Goal: Transaction & Acquisition: Book appointment/travel/reservation

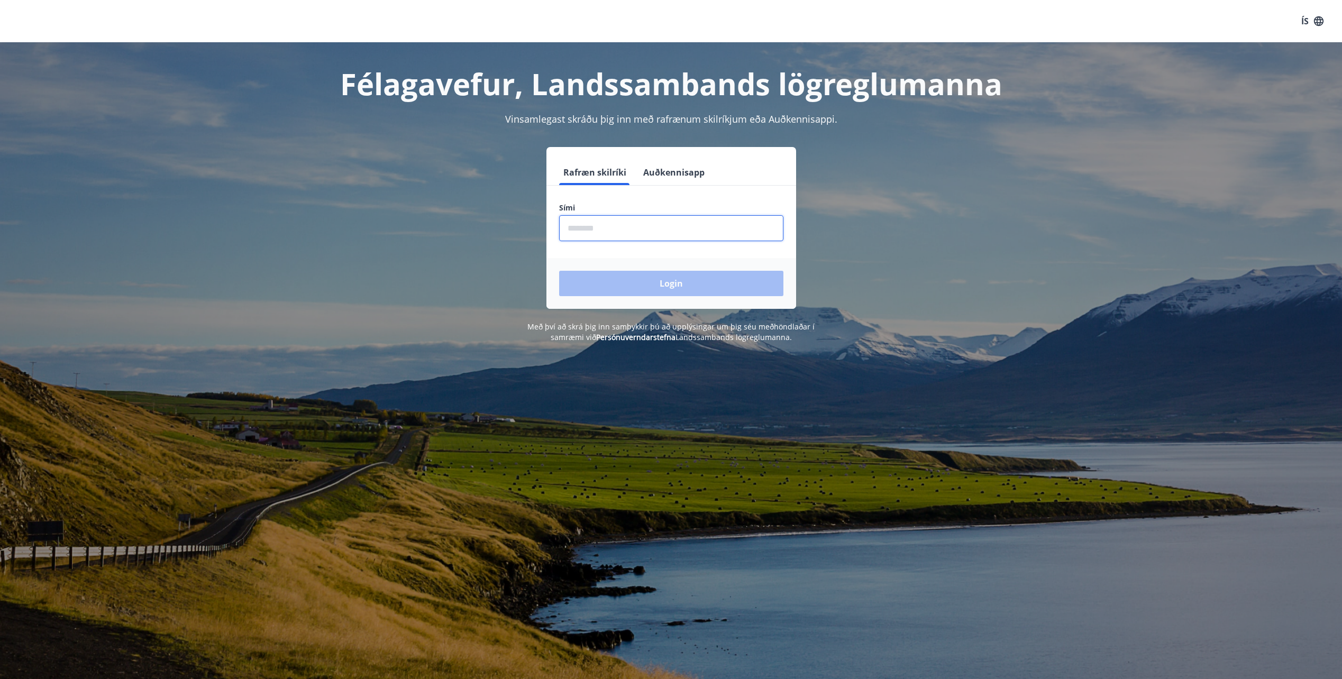
click at [615, 225] on input "phone" at bounding box center [671, 228] width 224 height 26
type input "********"
click at [678, 282] on button "Login" at bounding box center [671, 283] width 224 height 25
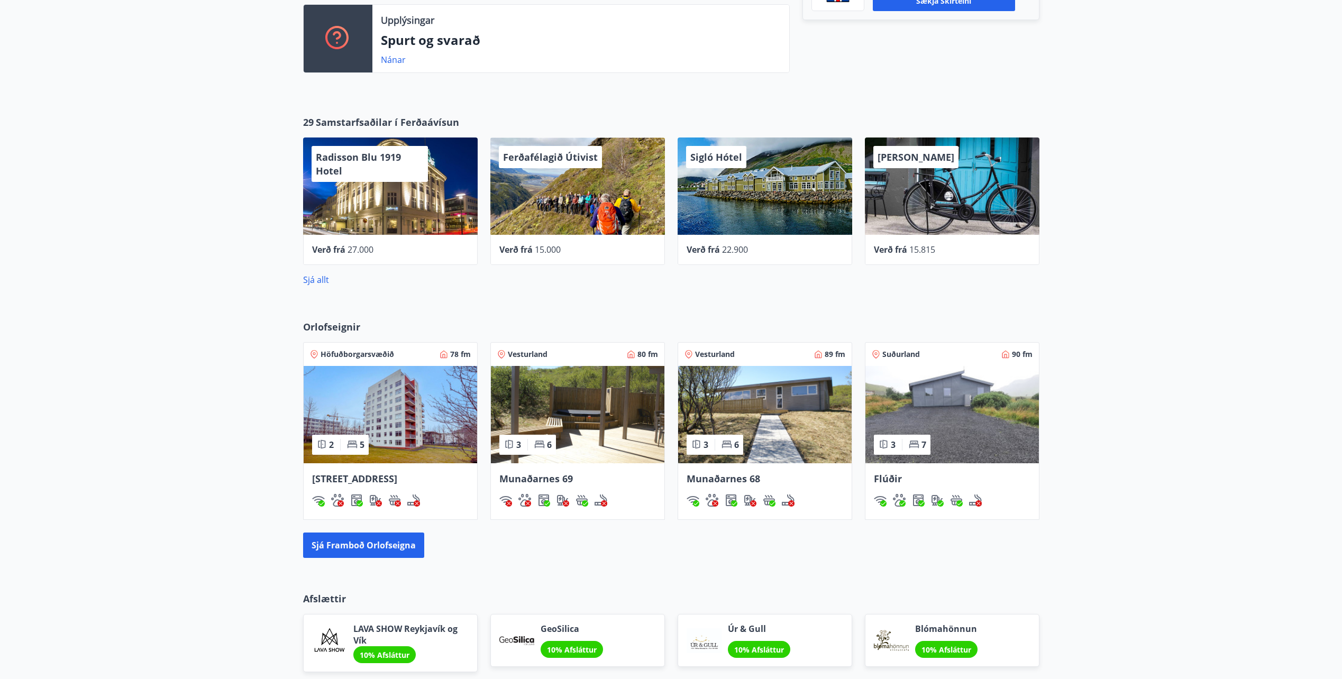
scroll to position [434, 0]
click at [359, 544] on button "Sjá framboð orlofseigna" at bounding box center [363, 545] width 121 height 25
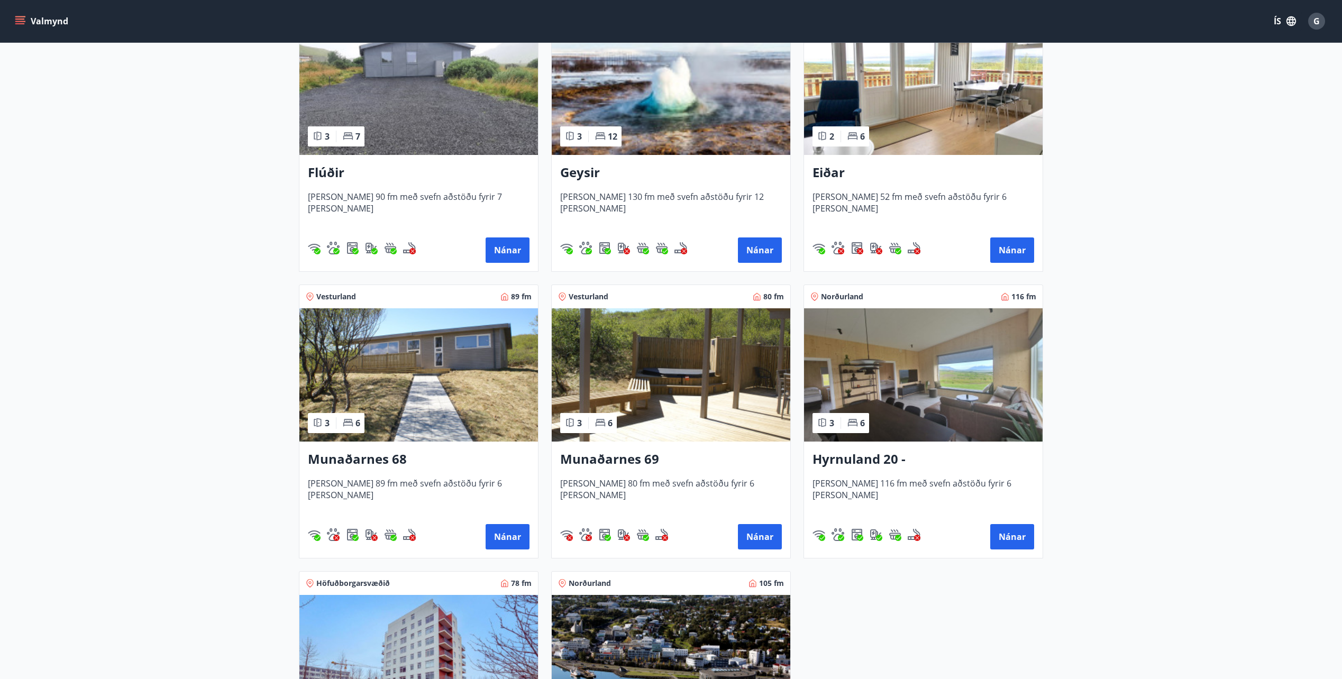
scroll to position [264, 0]
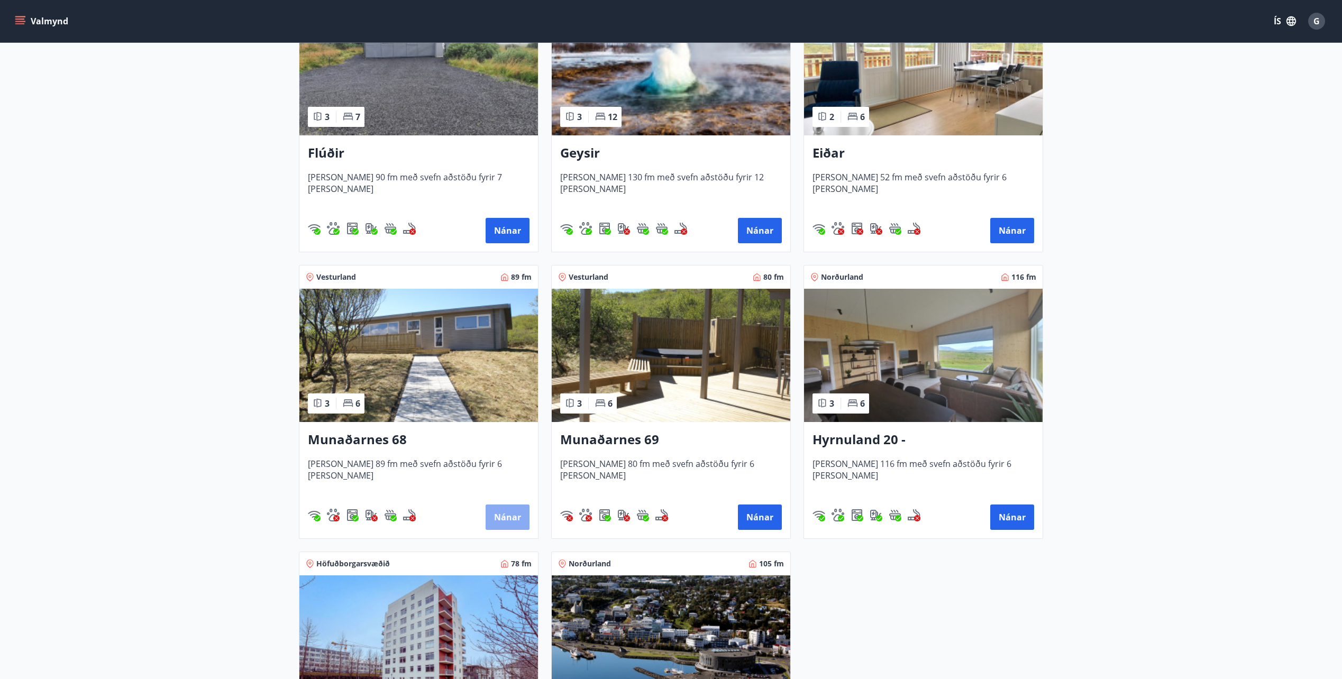
click at [504, 516] on button "Nánar" at bounding box center [508, 517] width 44 height 25
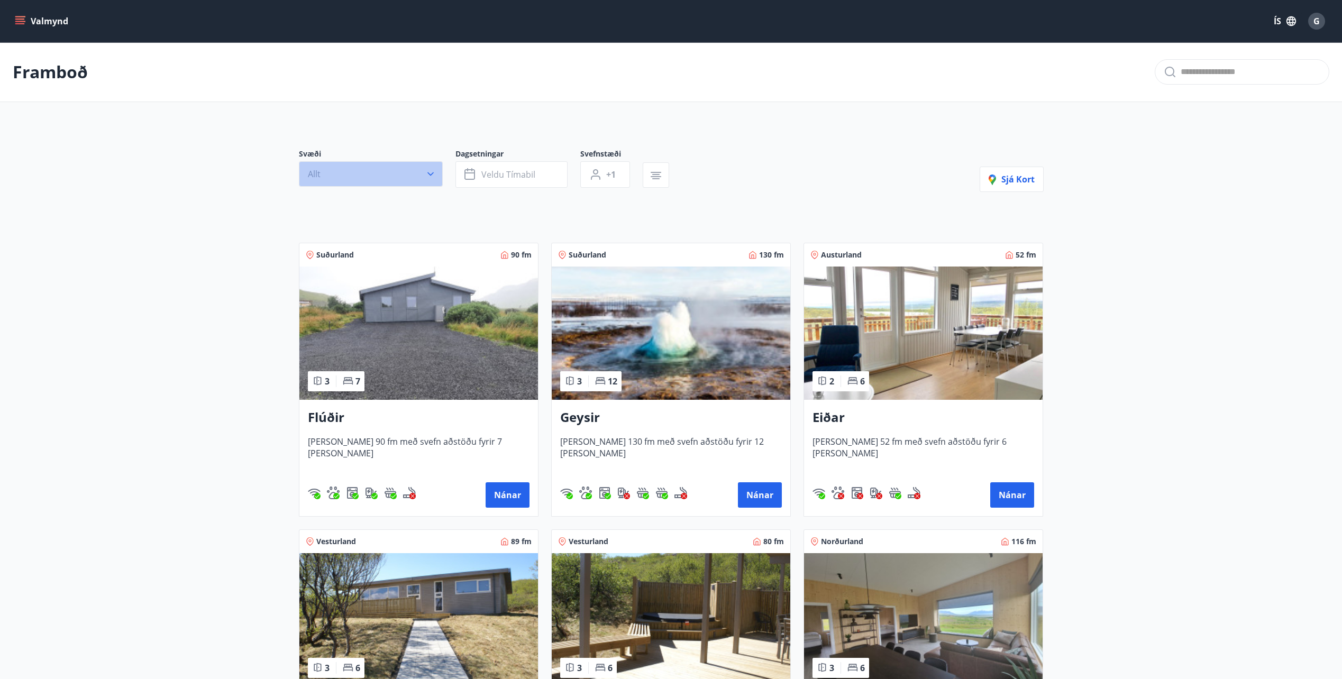
click at [431, 174] on icon "button" at bounding box center [430, 174] width 11 height 11
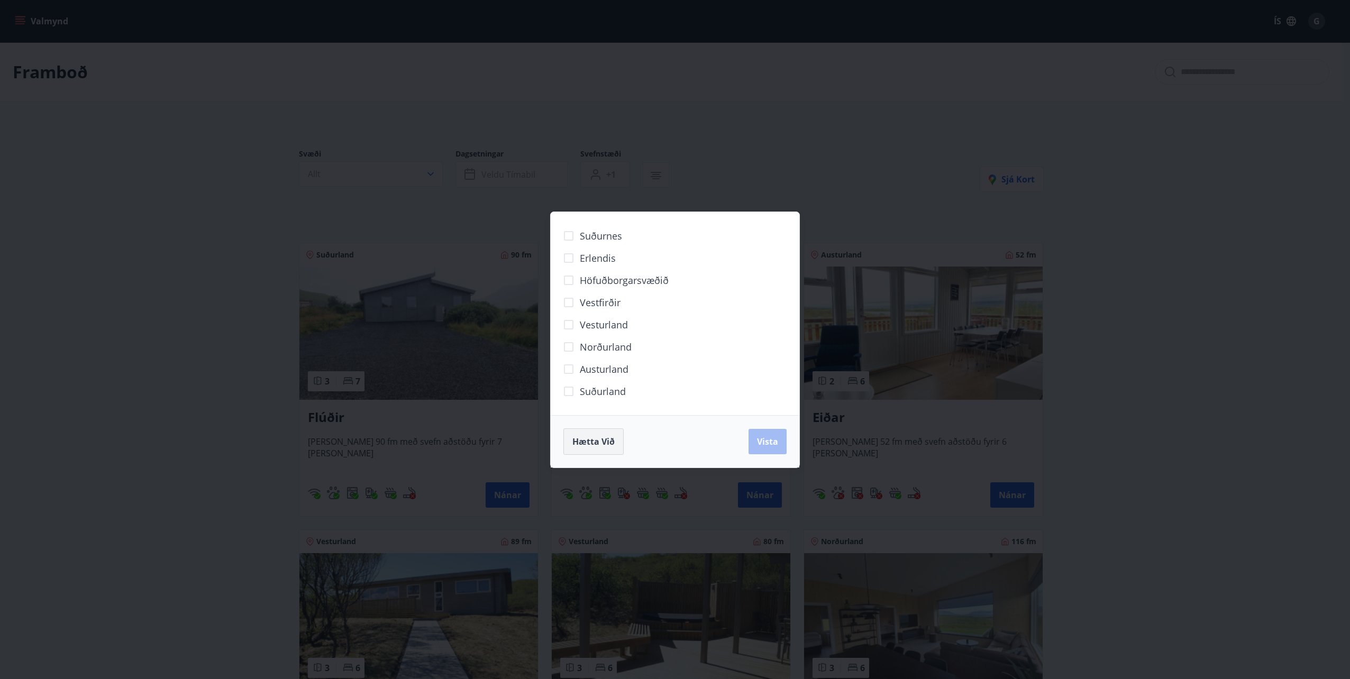
click at [600, 443] on span "Hætta við" at bounding box center [593, 442] width 42 height 12
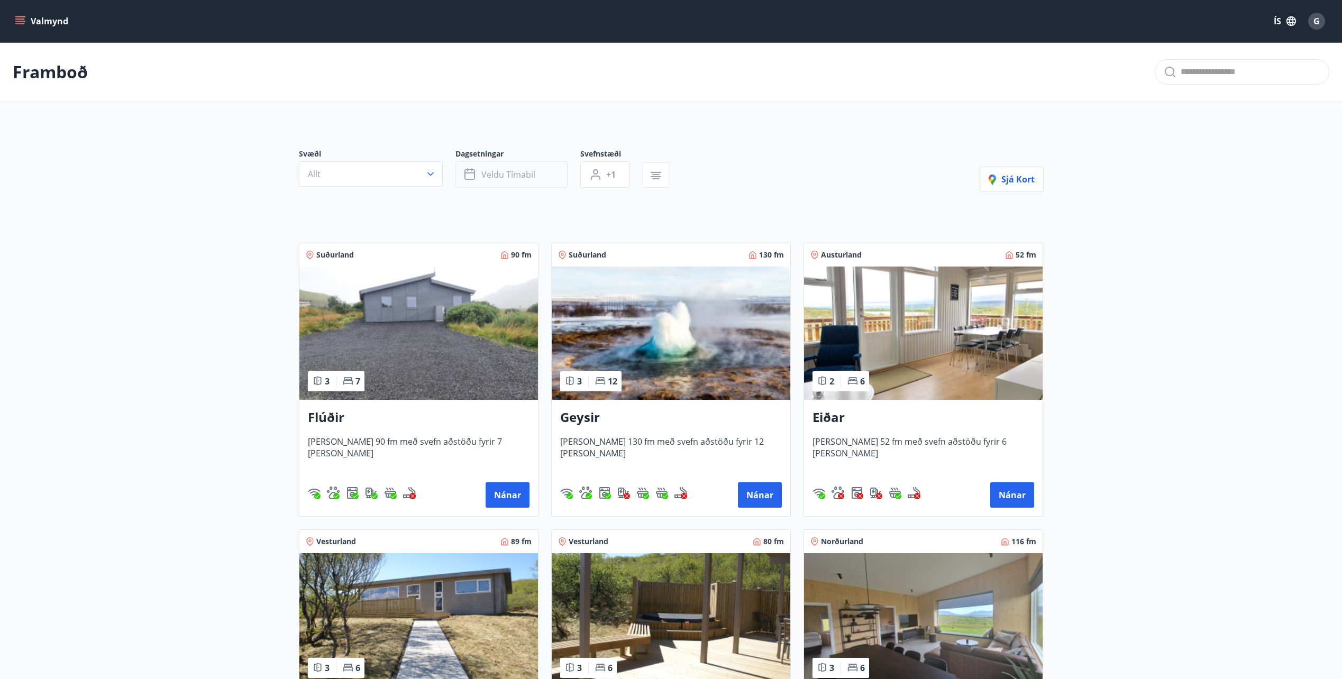
click at [491, 176] on span "Veldu tímabil" at bounding box center [508, 175] width 54 height 12
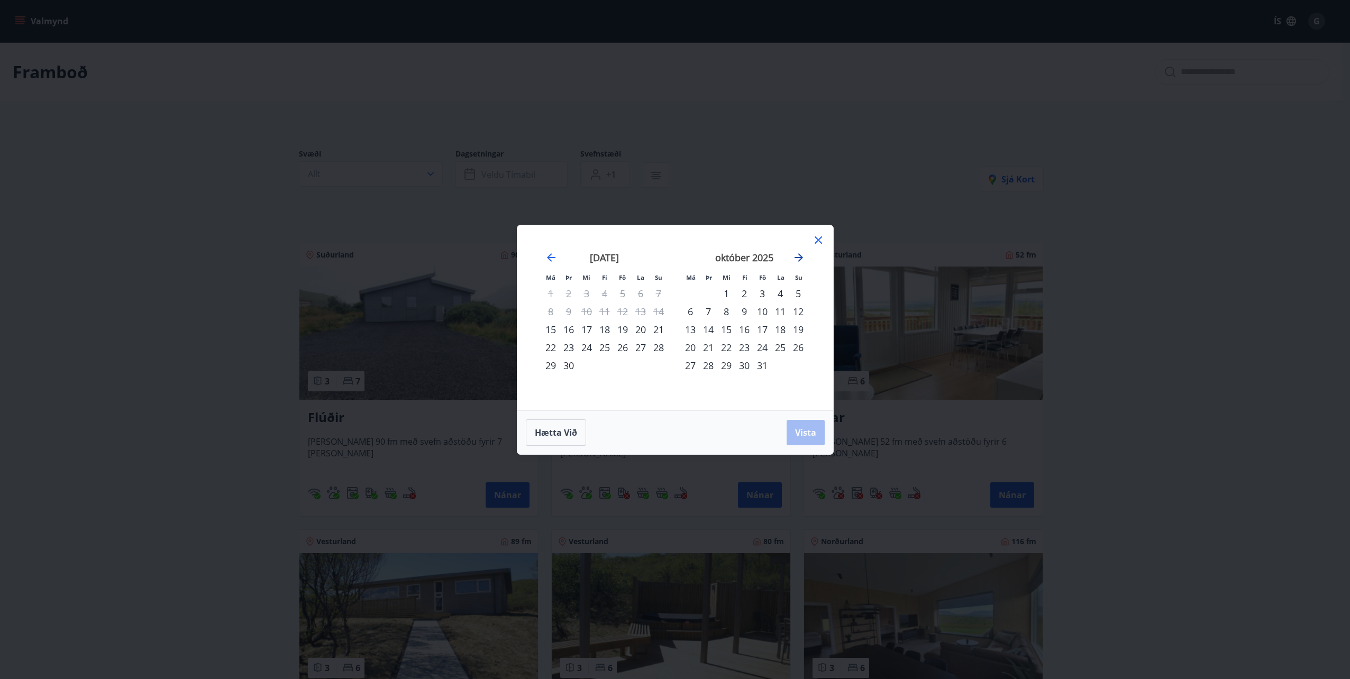
click at [802, 261] on icon "Move forward to switch to the next month." at bounding box center [798, 257] width 13 height 13
click at [763, 332] on div "14" at bounding box center [762, 330] width 18 height 18
click at [800, 330] on div "16" at bounding box center [798, 330] width 18 height 18
click at [811, 427] on span "Vista" at bounding box center [805, 433] width 21 height 12
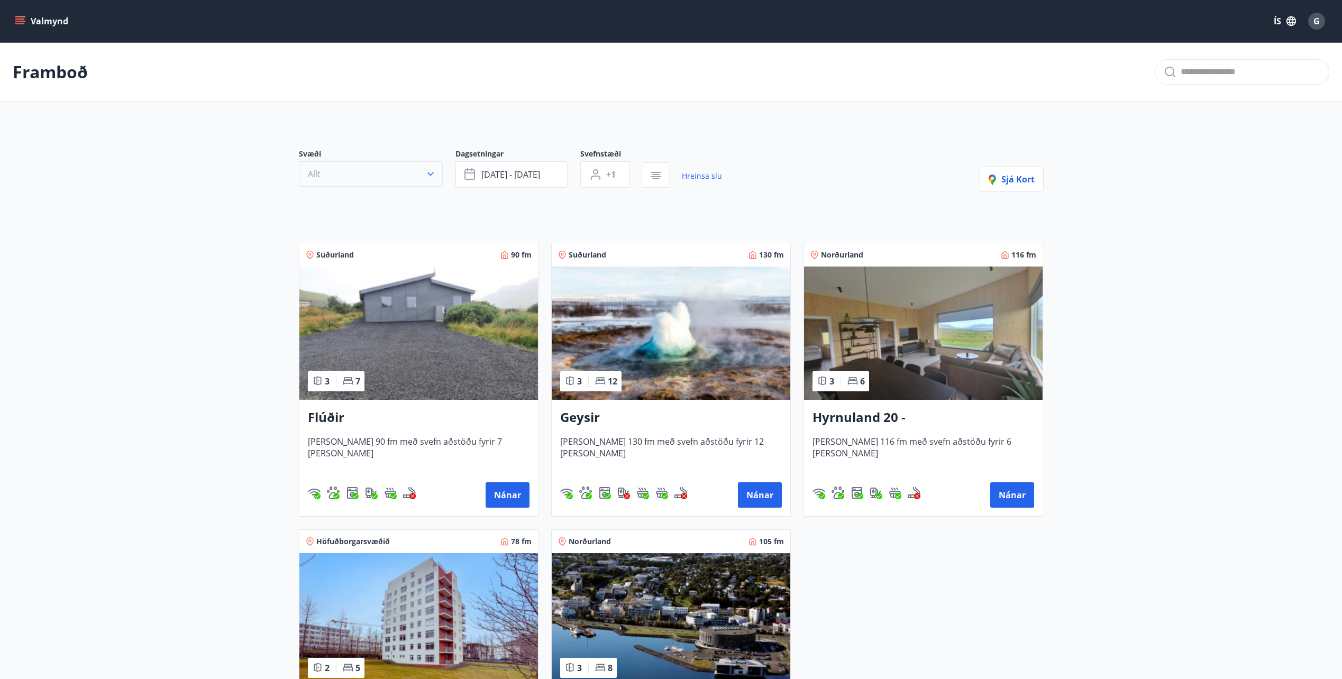
click at [428, 170] on icon "button" at bounding box center [430, 174] width 11 height 11
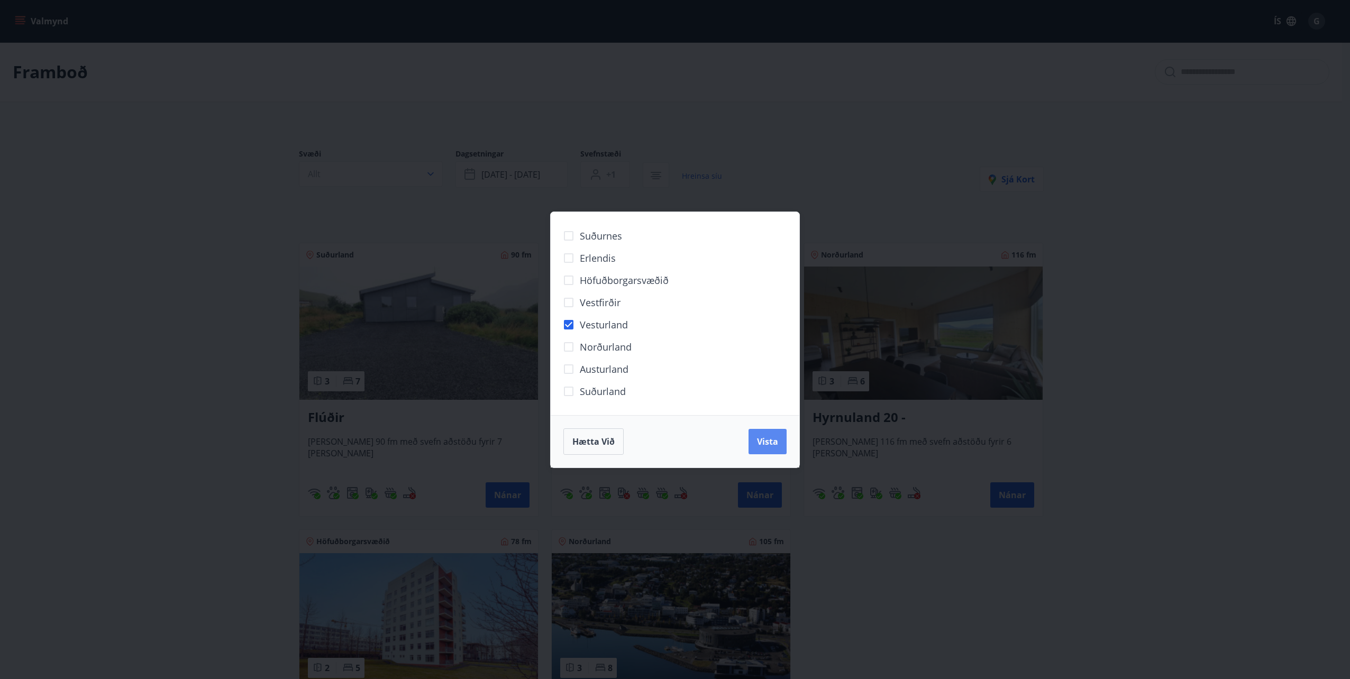
click at [764, 438] on span "Vista" at bounding box center [767, 442] width 21 height 12
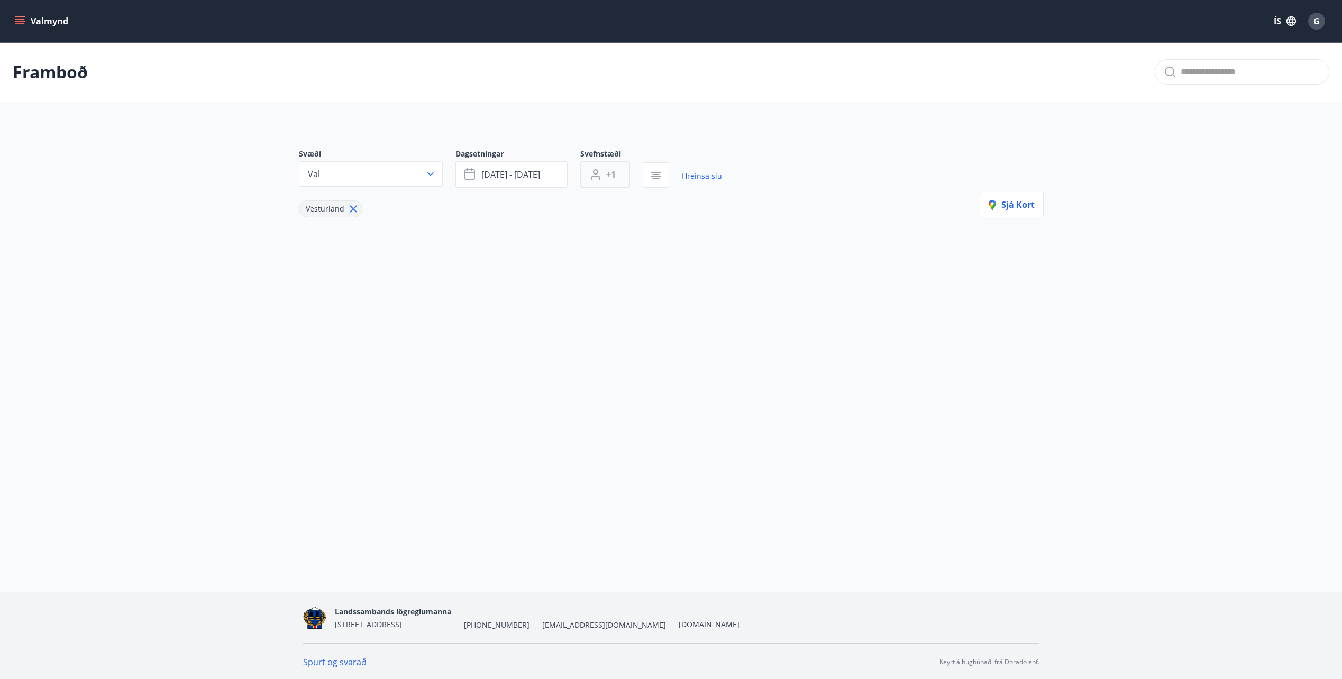
click at [611, 177] on span "+1" at bounding box center [611, 175] width 10 height 12
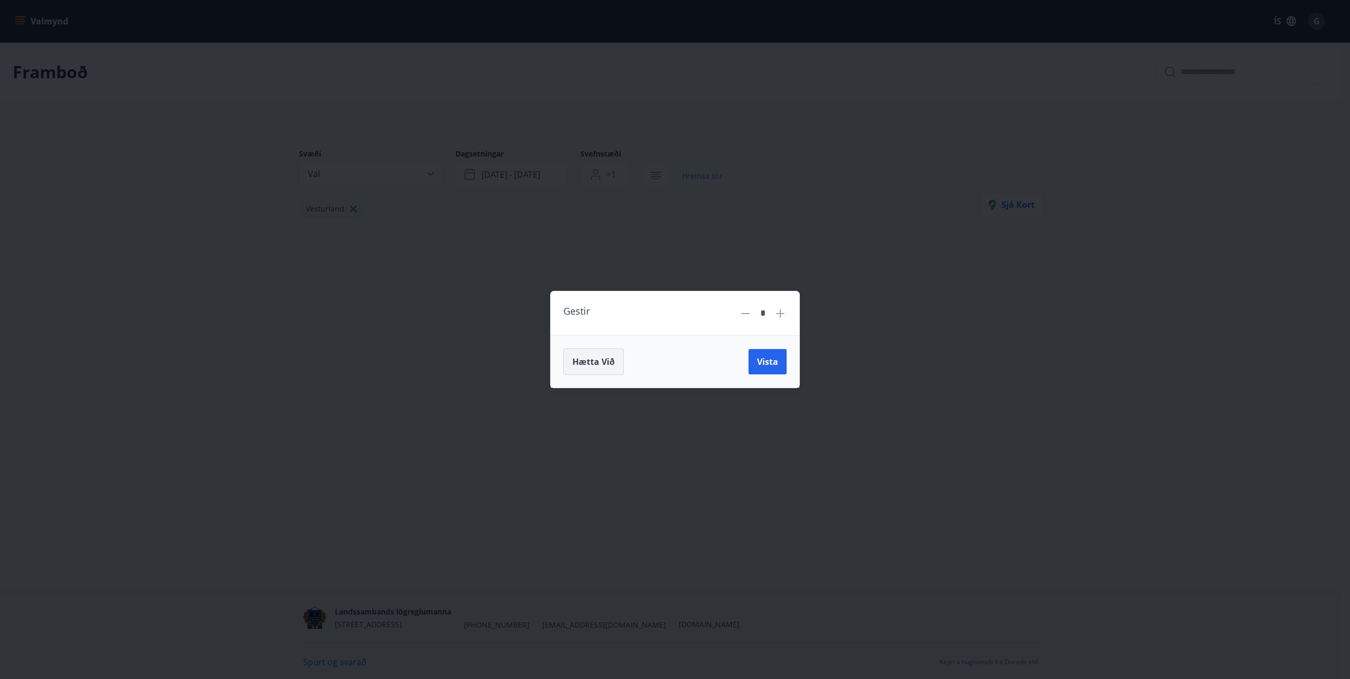
click at [582, 362] on span "Hætta við" at bounding box center [593, 362] width 42 height 12
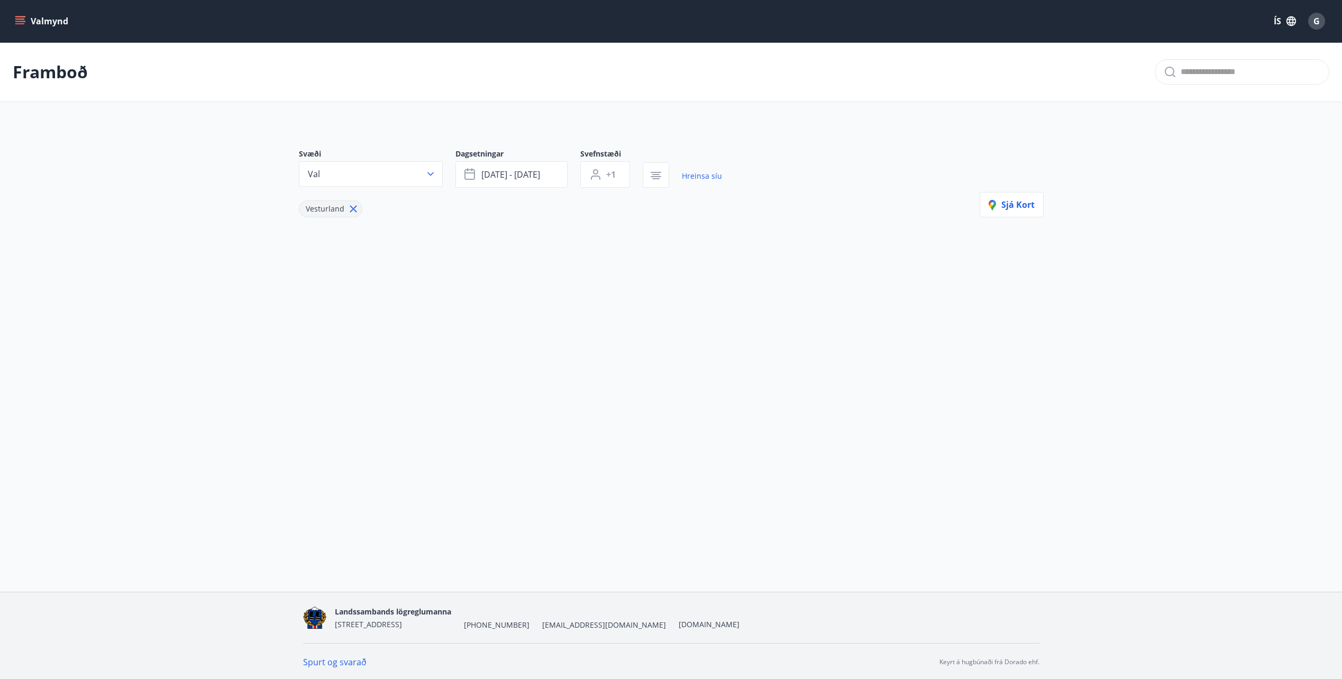
scroll to position [2, 0]
click at [432, 175] on icon "button" at bounding box center [430, 172] width 11 height 11
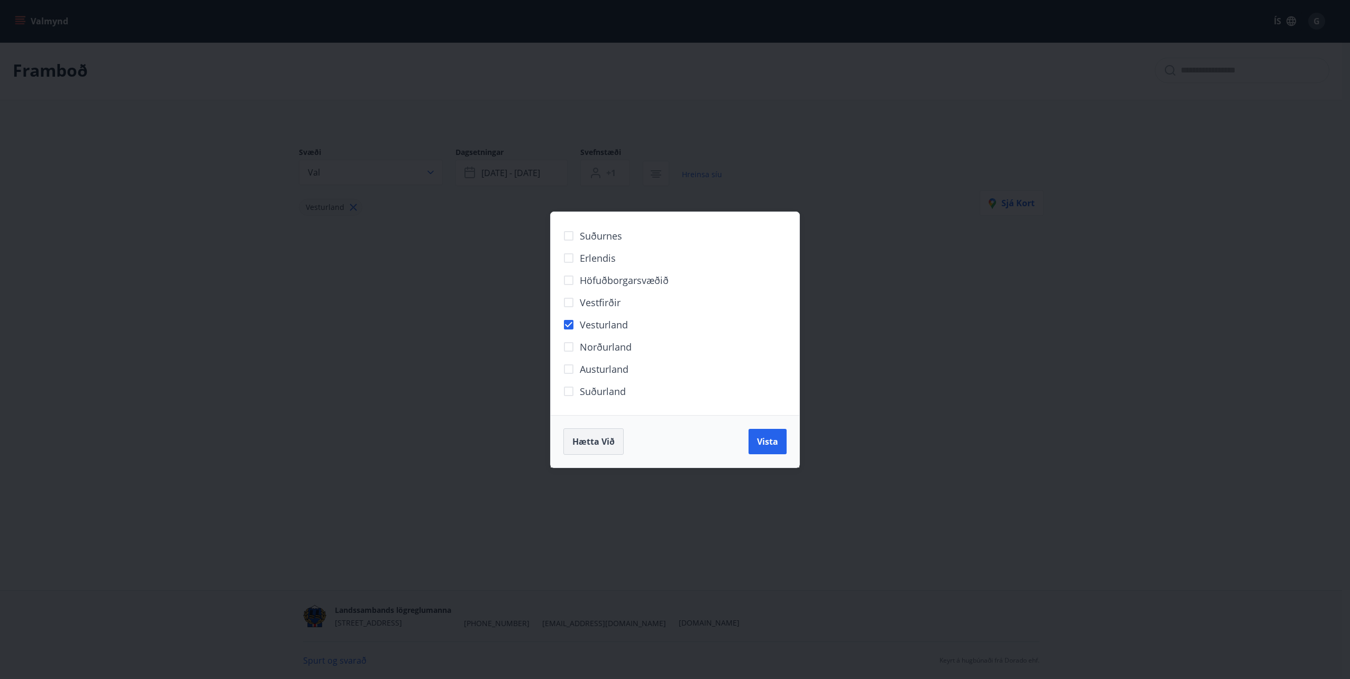
click at [600, 439] on span "Hætta við" at bounding box center [593, 442] width 42 height 12
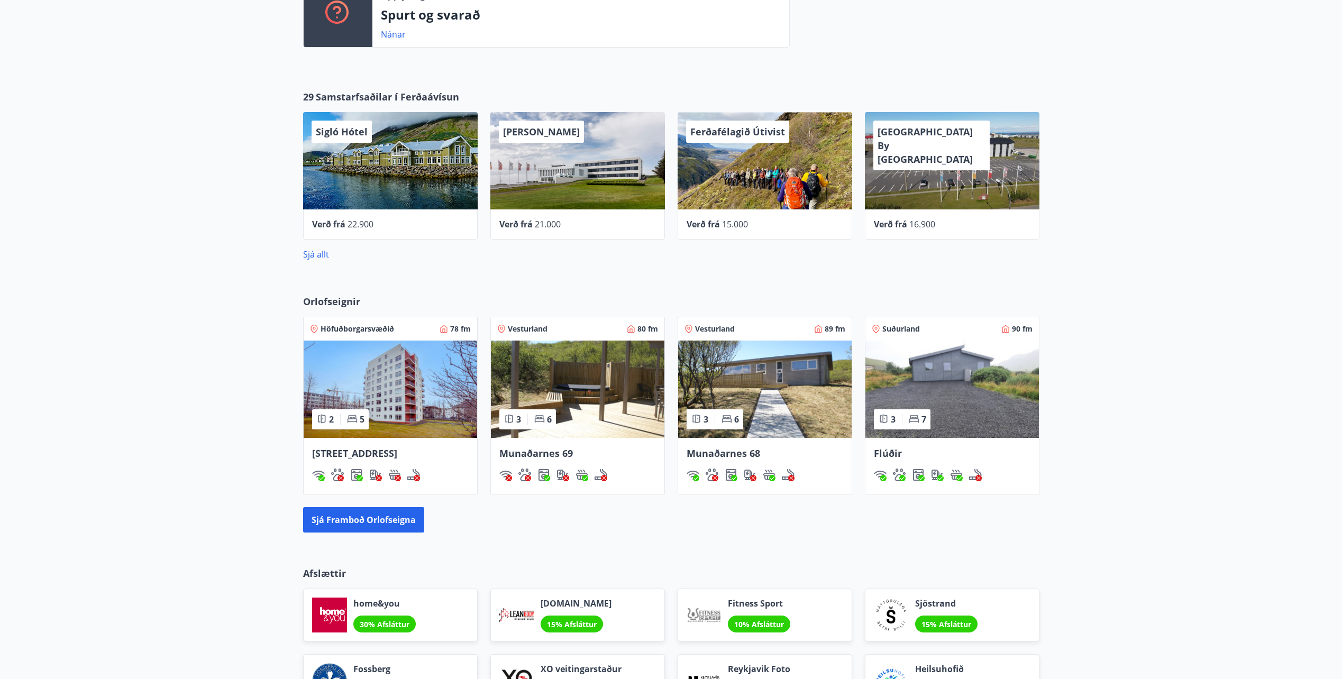
scroll to position [428, 0]
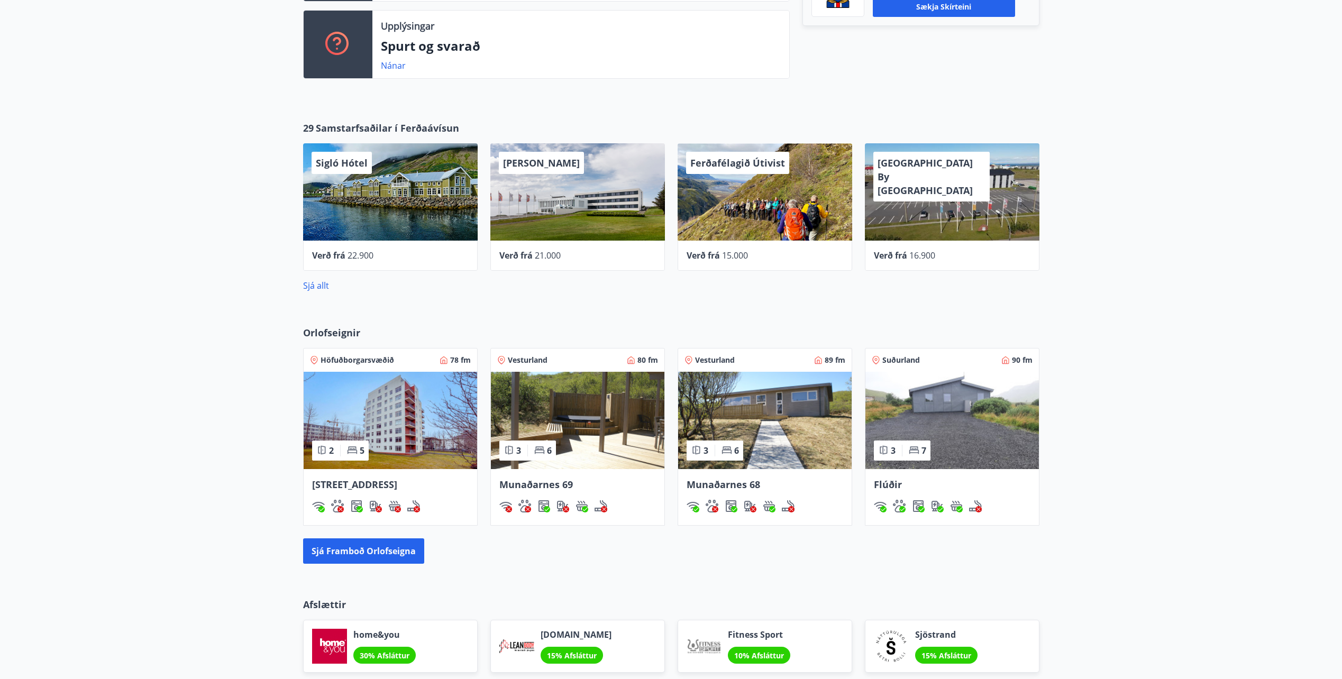
click at [744, 483] on span "Munaðarnes 68" at bounding box center [724, 484] width 74 height 13
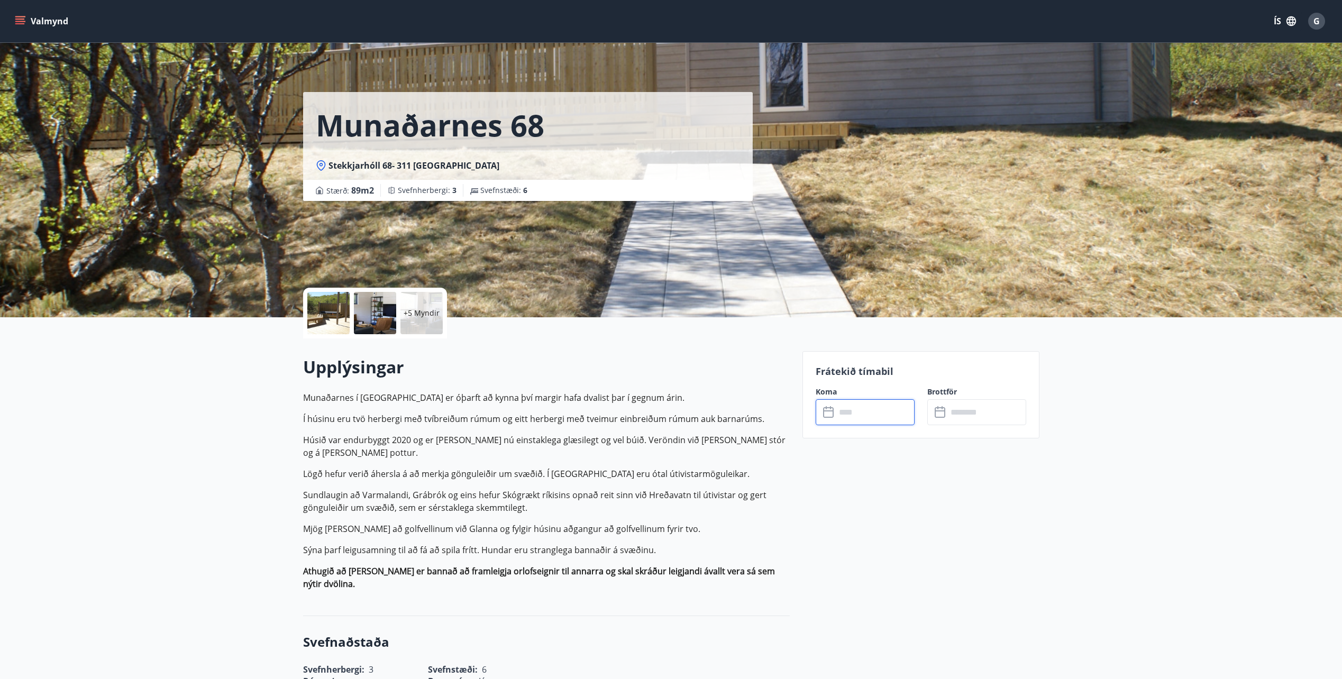
click at [878, 412] on input "text" at bounding box center [875, 412] width 79 height 26
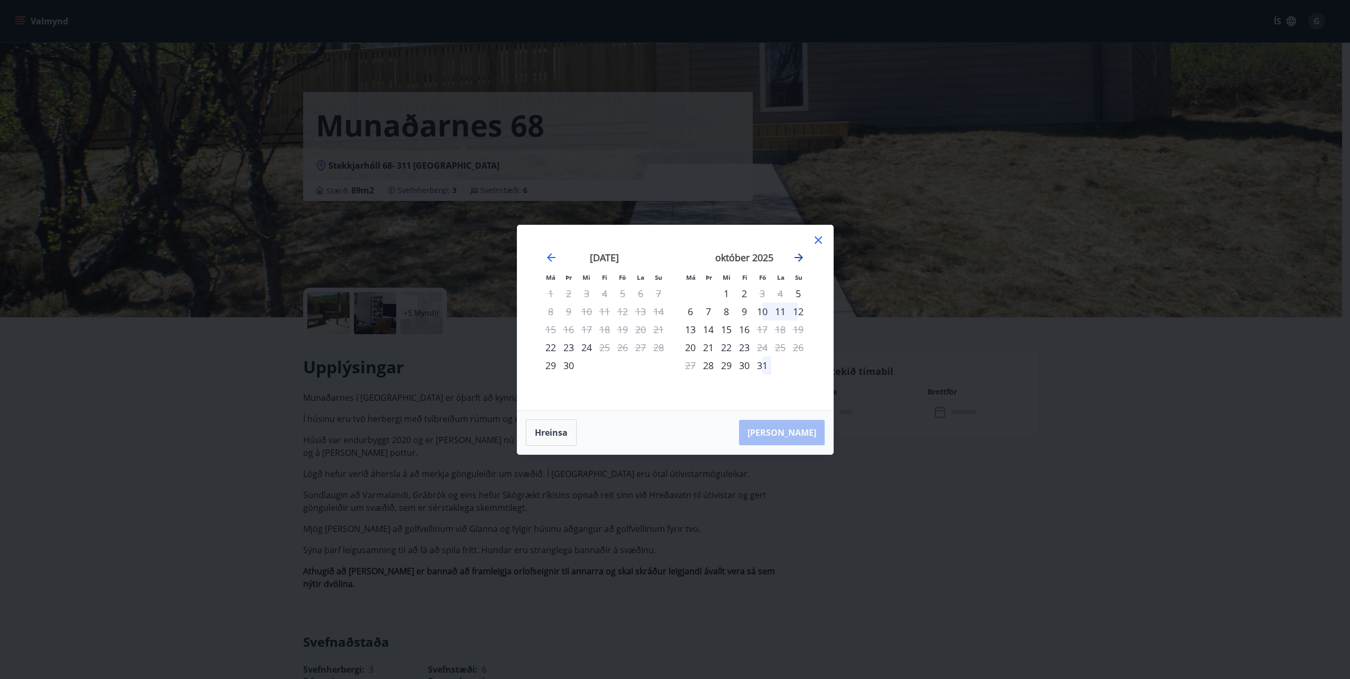
click at [801, 256] on icon "Move forward to switch to the next month." at bounding box center [798, 257] width 8 height 8
click at [562, 434] on button "Hreinsa" at bounding box center [551, 432] width 51 height 26
click at [800, 257] on icon "Move forward to switch to the next month." at bounding box center [798, 257] width 13 height 13
click at [817, 240] on icon at bounding box center [818, 239] width 7 height 7
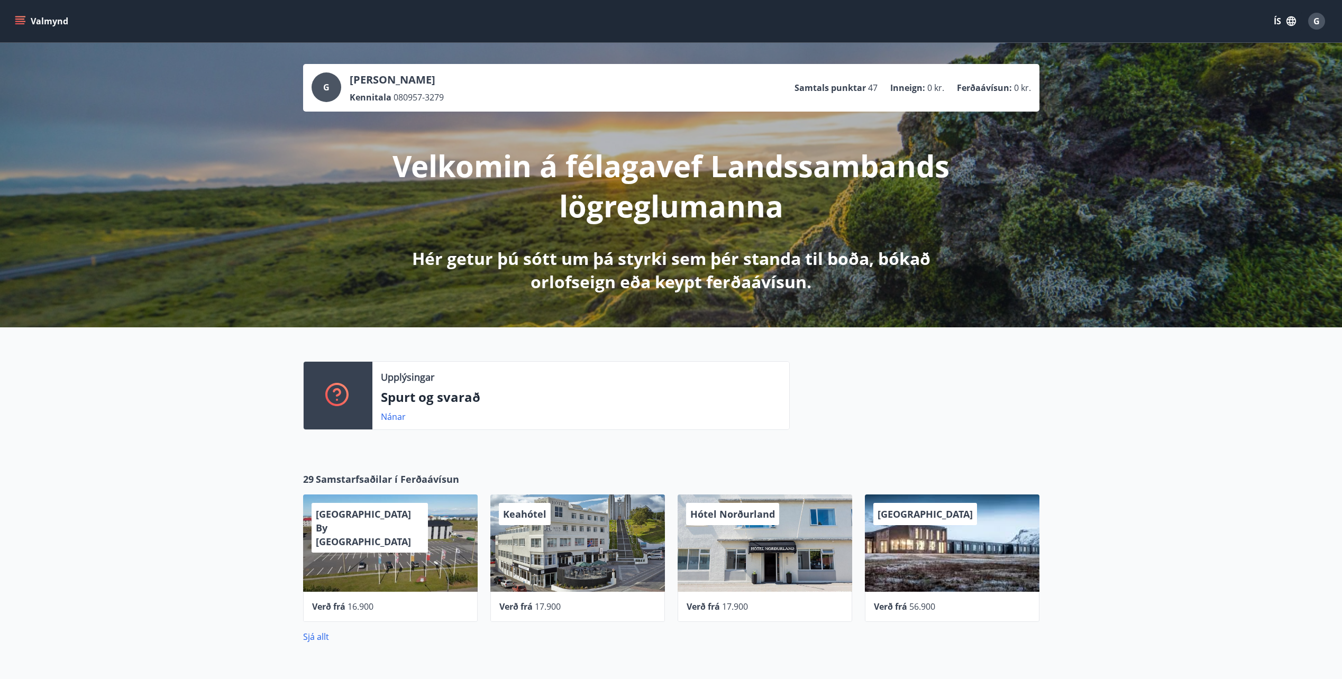
click at [1310, 74] on div "G Guðmundur Ómar Þráinsson Kennitala 080957-3279 Samtals punktar 47 Inneign : 0…" at bounding box center [671, 185] width 1342 height 285
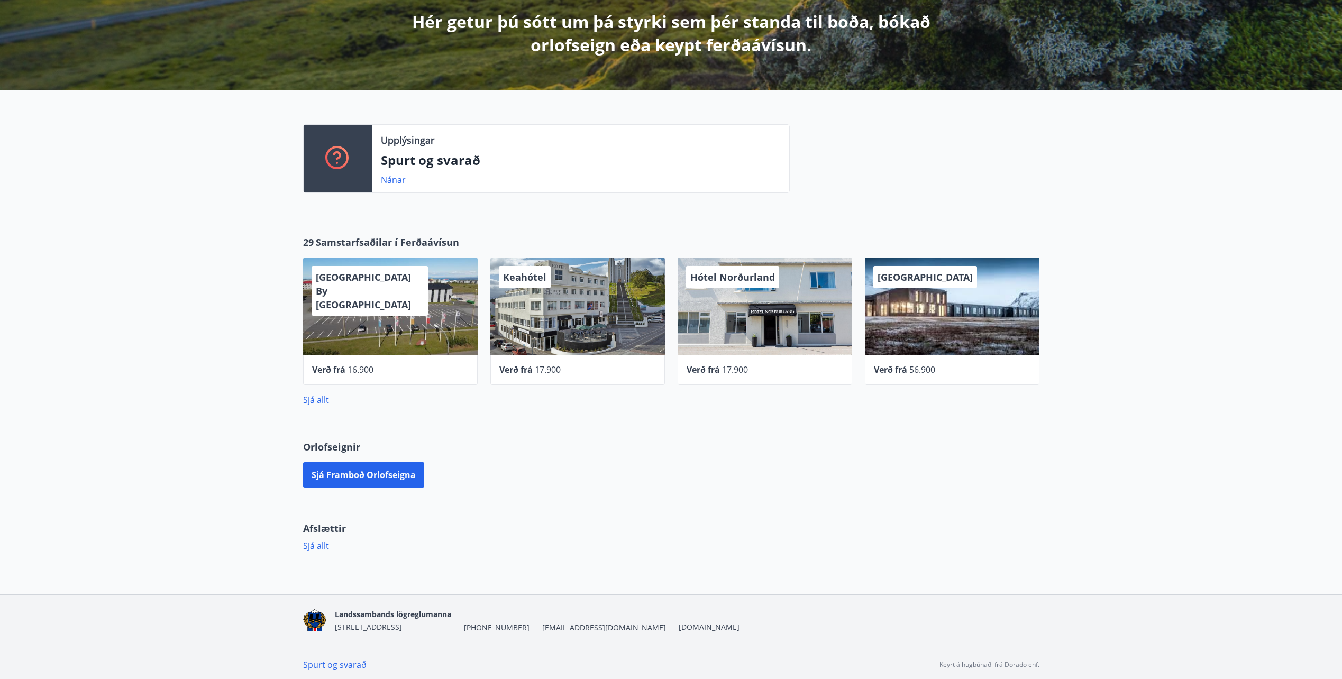
scroll to position [241, 0]
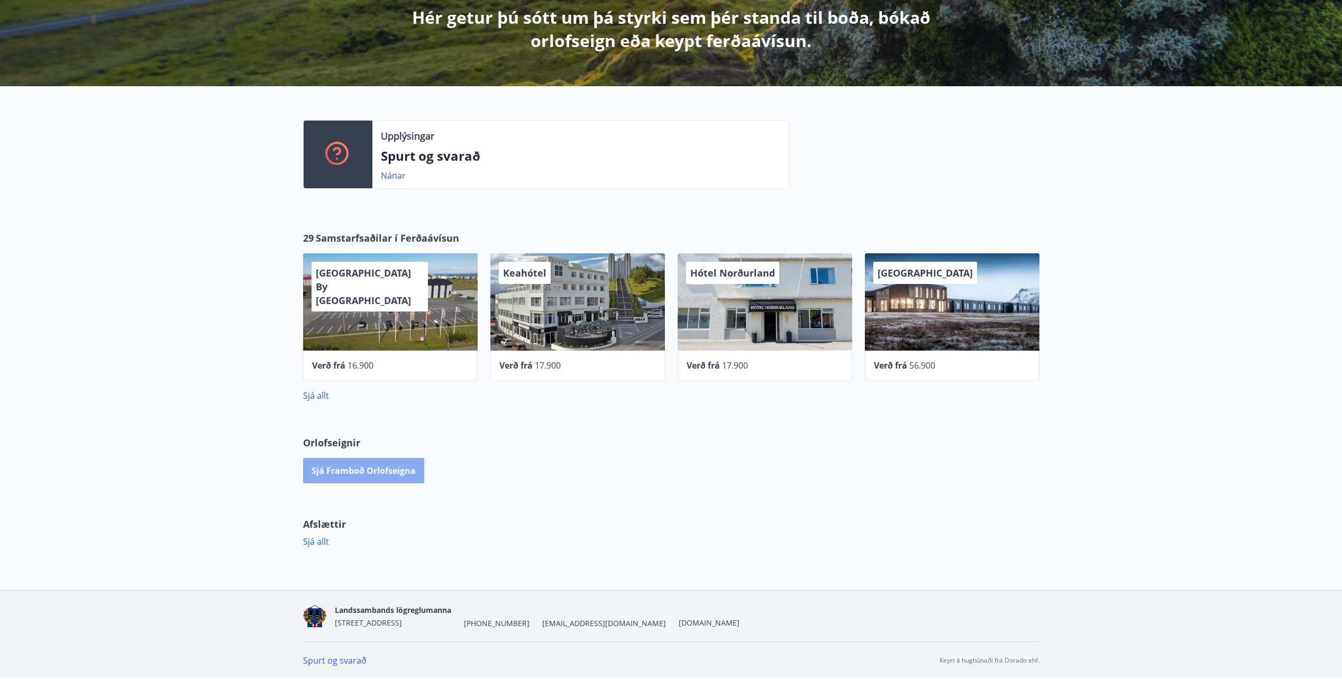
click at [359, 478] on button "Sjá framboð orlofseigna" at bounding box center [363, 470] width 121 height 25
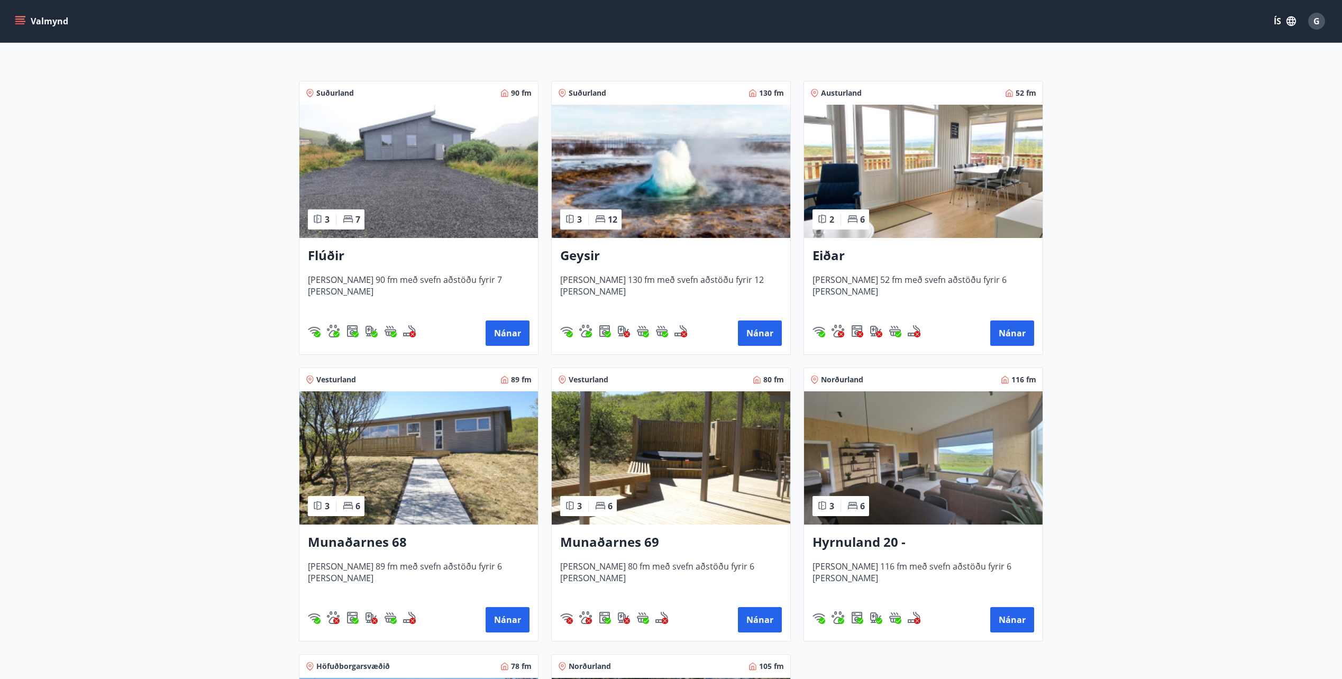
scroll to position [212, 0]
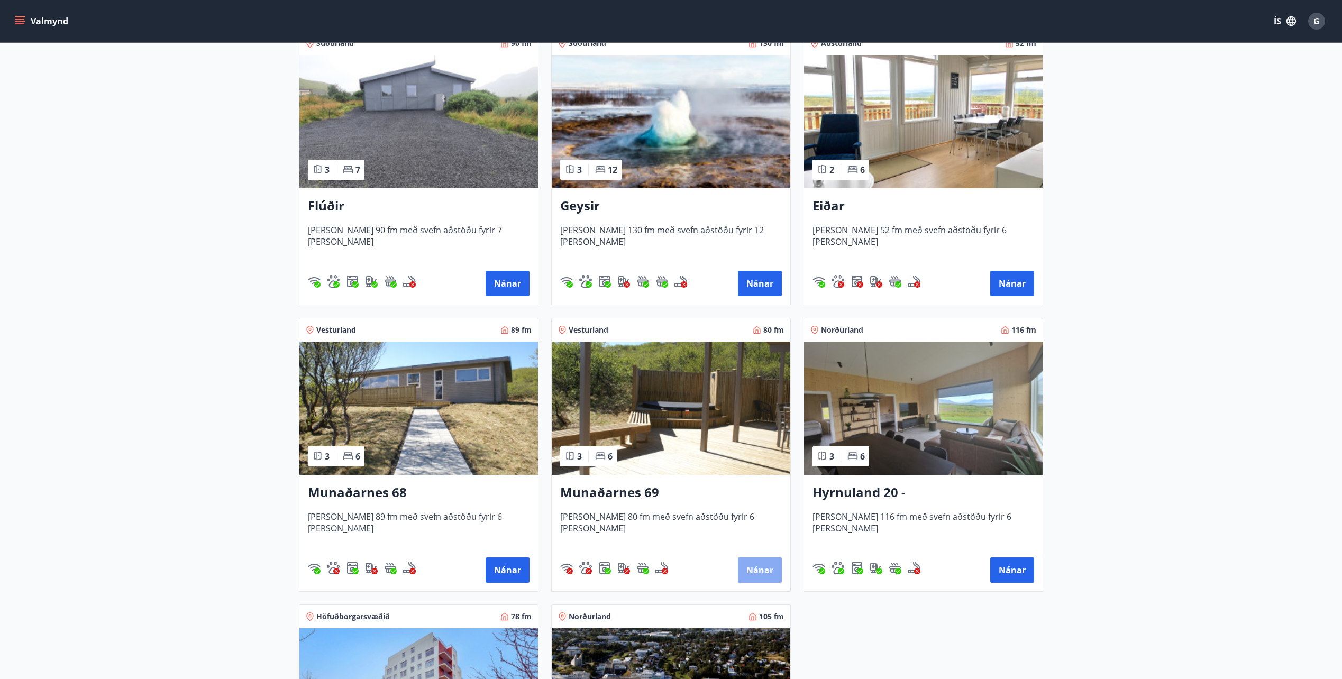
click at [755, 568] on button "Nánar" at bounding box center [760, 570] width 44 height 25
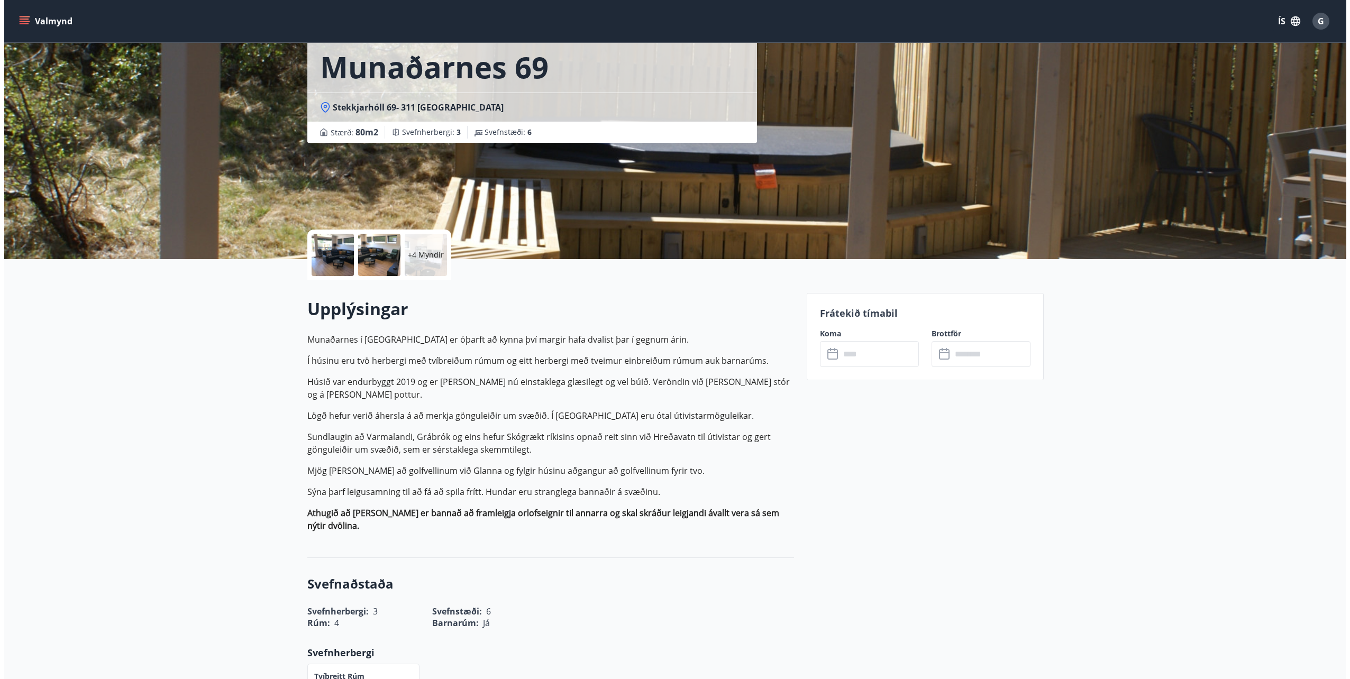
scroll to position [53, 0]
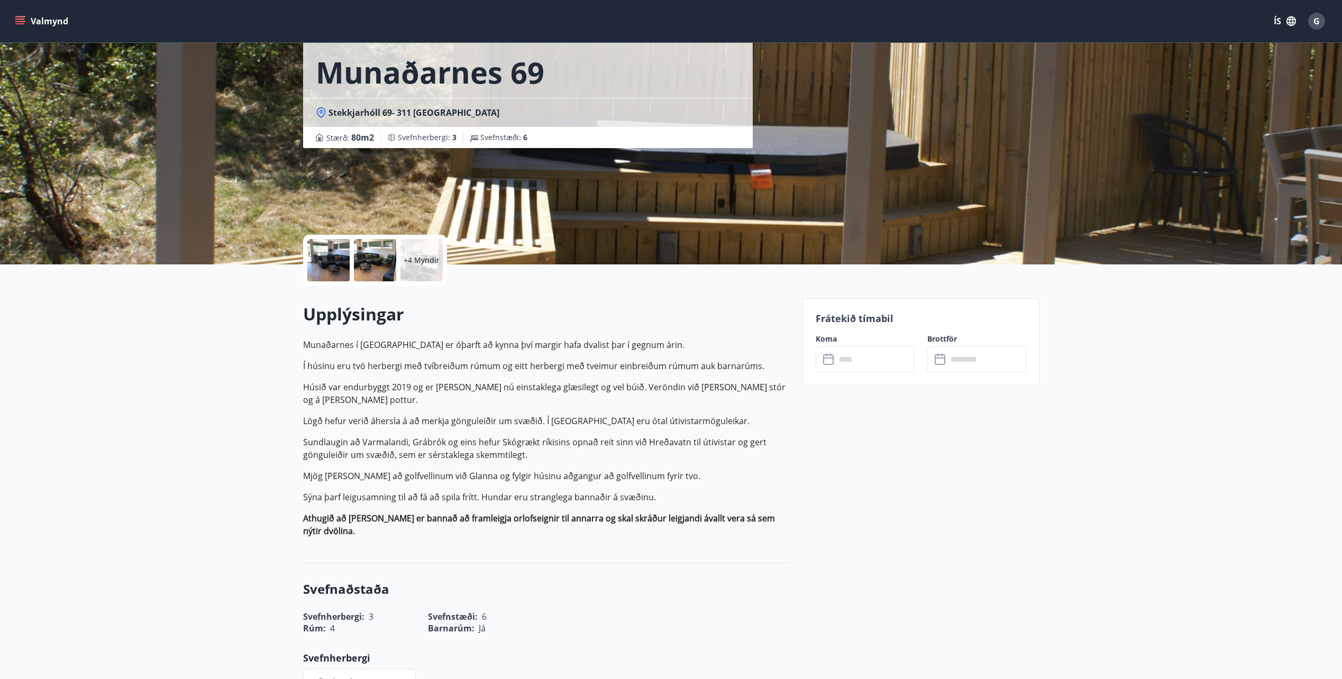
click at [873, 356] on input "text" at bounding box center [875, 359] width 79 height 26
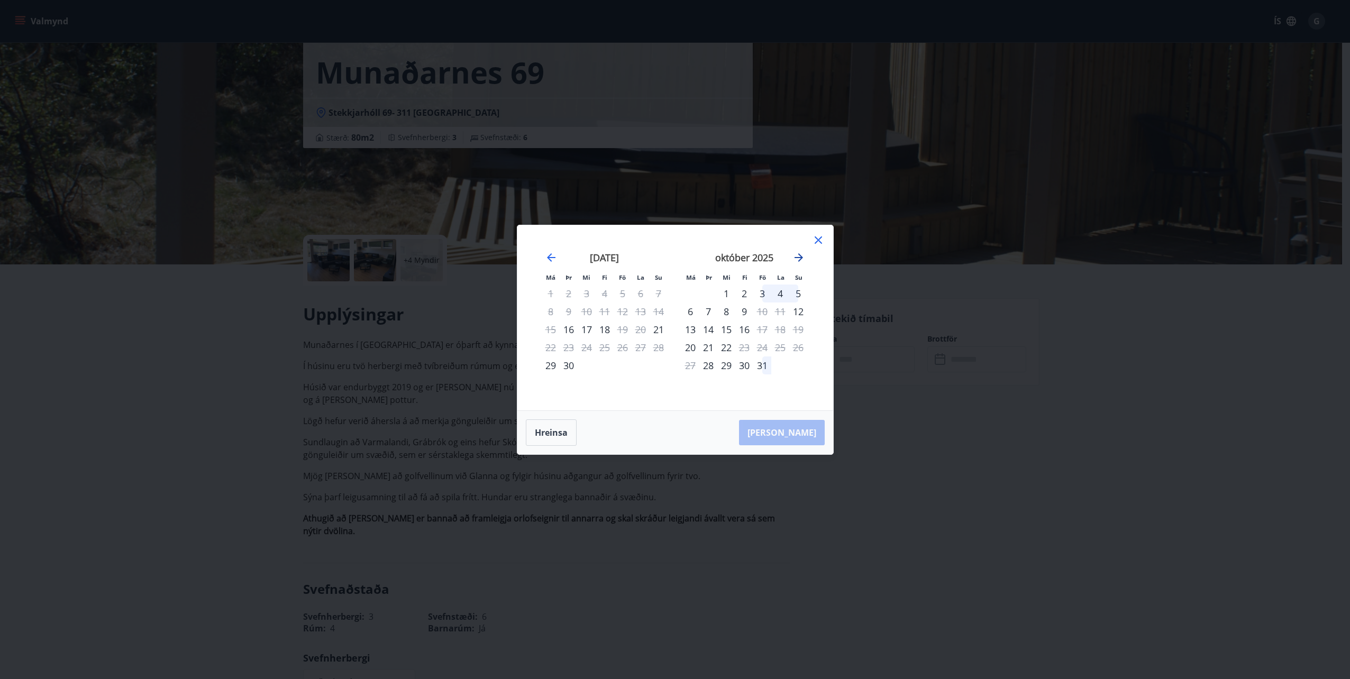
click at [799, 257] on icon "Move forward to switch to the next month." at bounding box center [798, 257] width 13 height 13
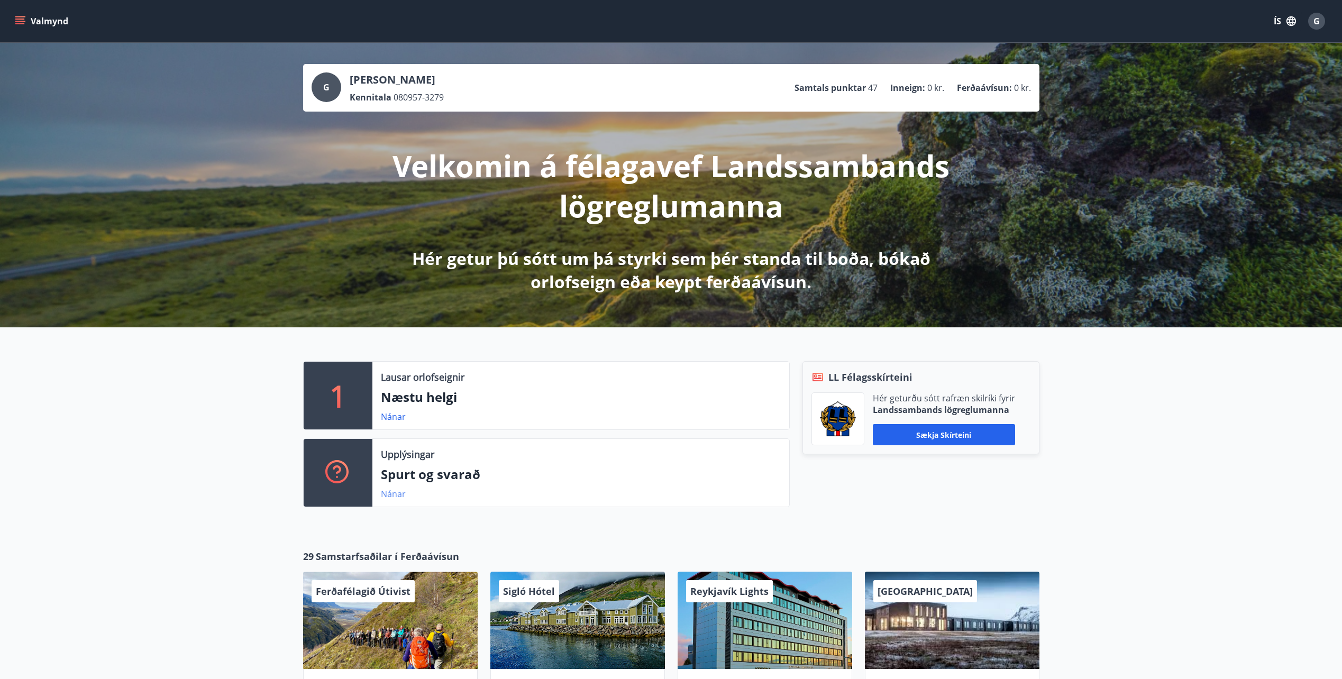
click at [389, 490] on link "Nánar" at bounding box center [393, 494] width 25 height 12
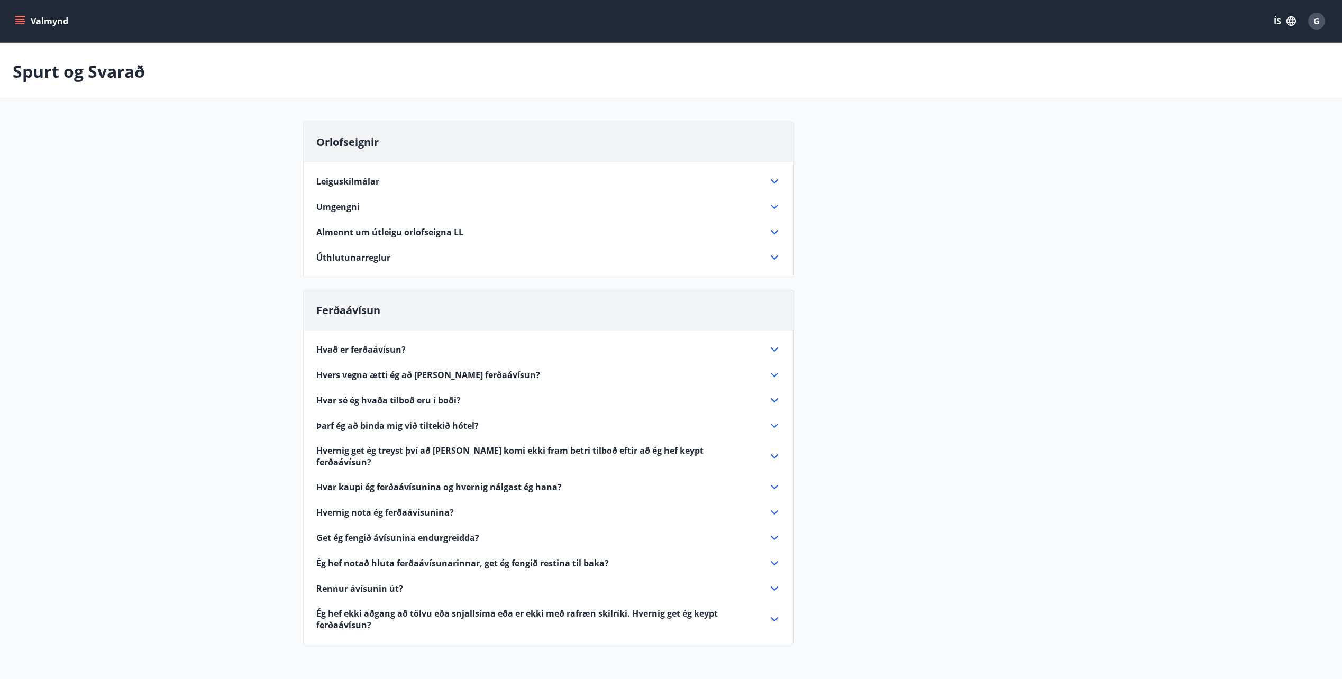
click at [776, 231] on icon at bounding box center [774, 232] width 13 height 13
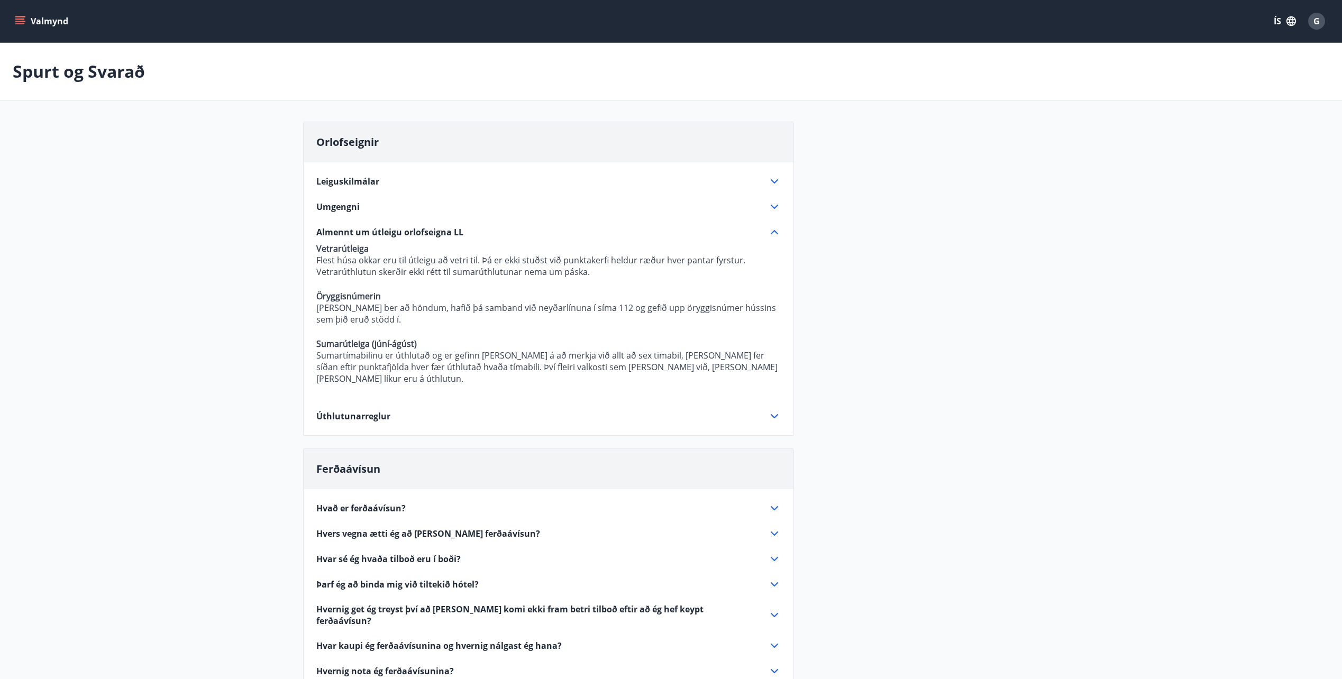
click at [774, 410] on icon at bounding box center [774, 416] width 13 height 13
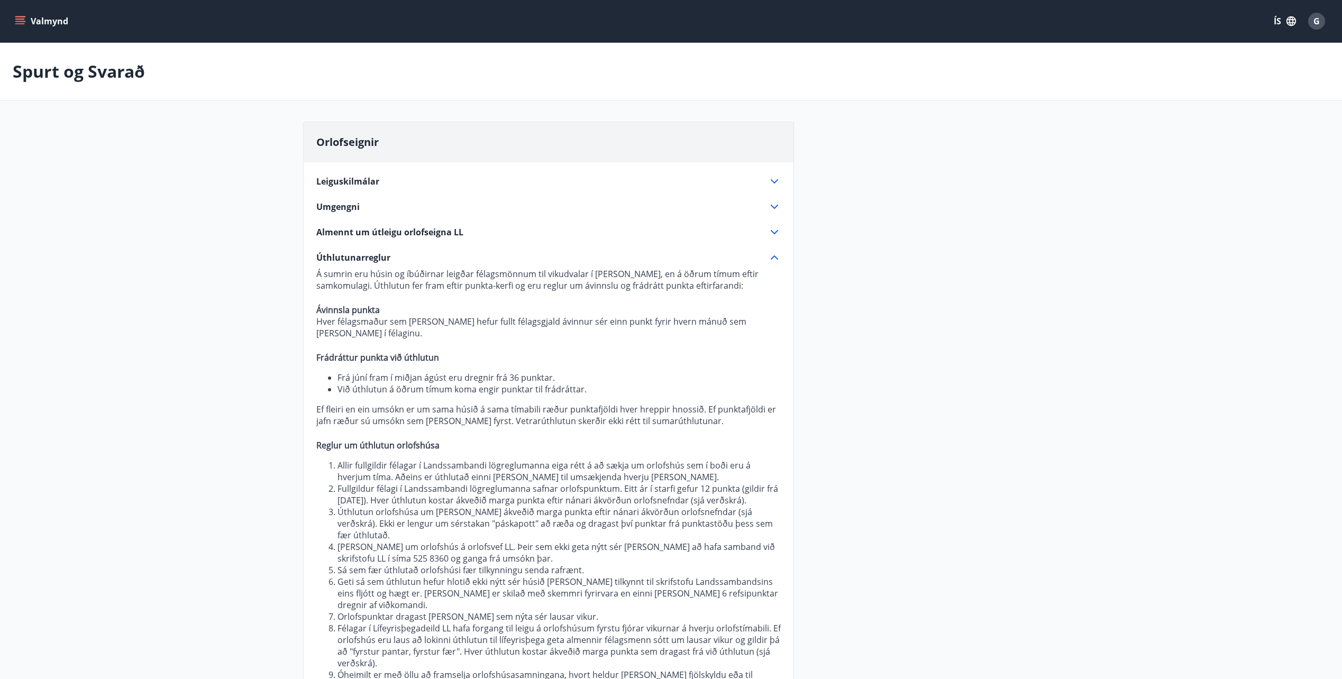
click at [776, 178] on icon at bounding box center [774, 181] width 13 height 13
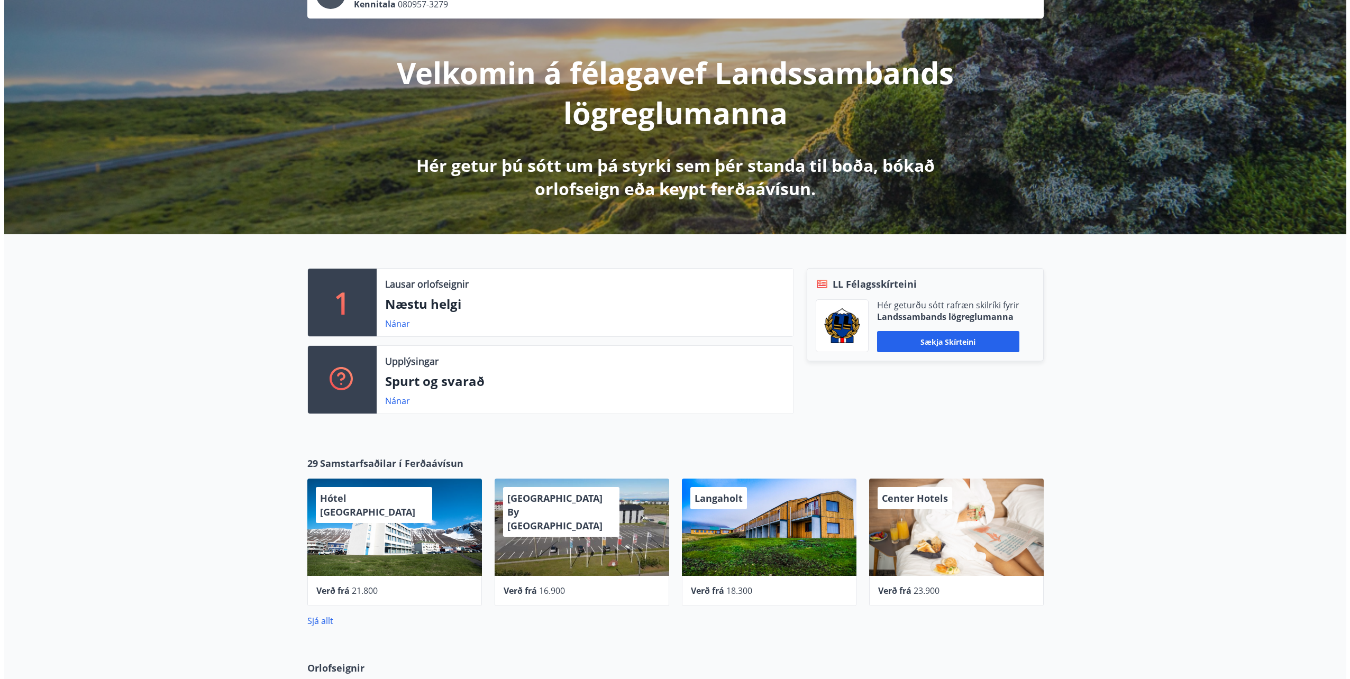
scroll to position [63, 0]
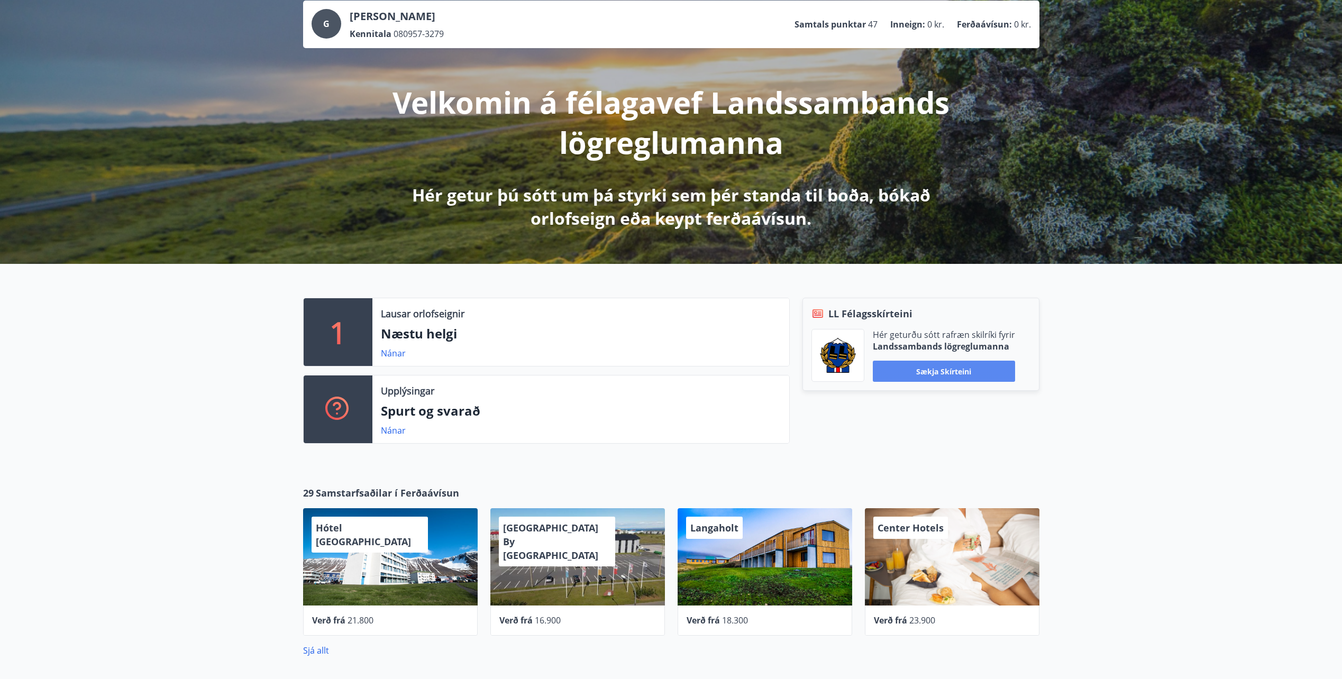
click at [940, 373] on button "Sækja skírteini" at bounding box center [944, 371] width 142 height 21
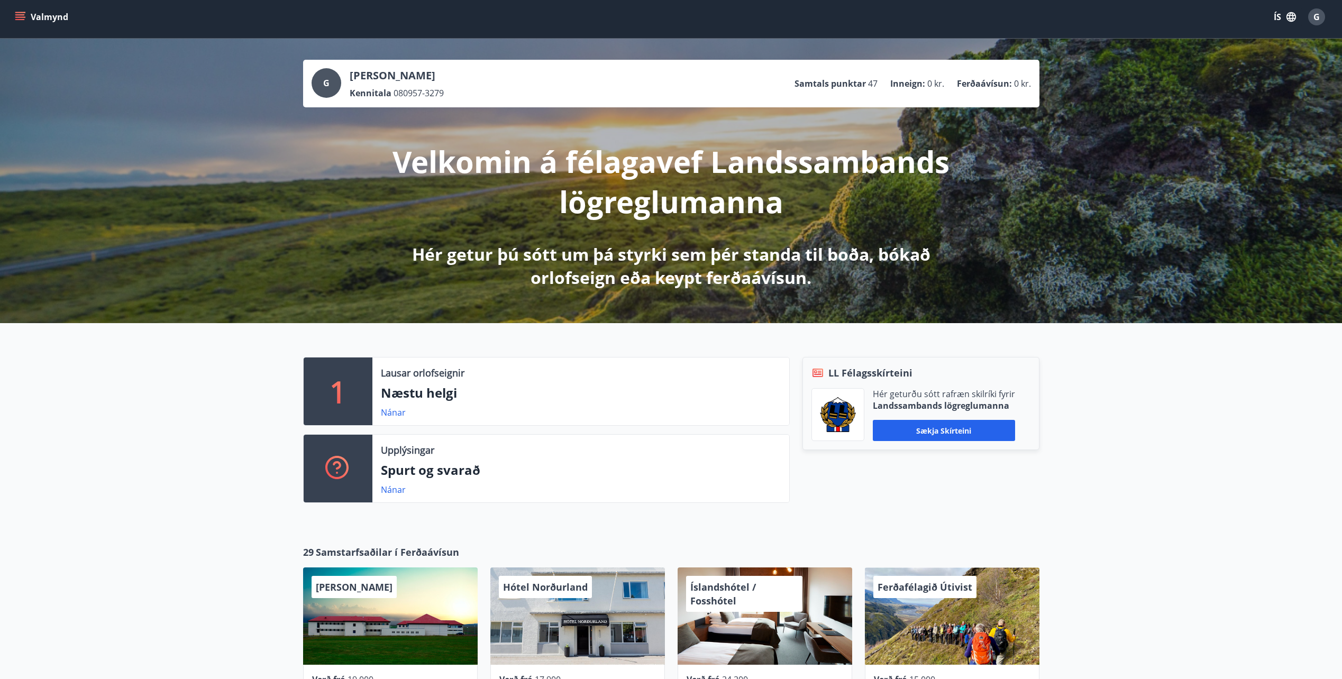
scroll to position [0, 0]
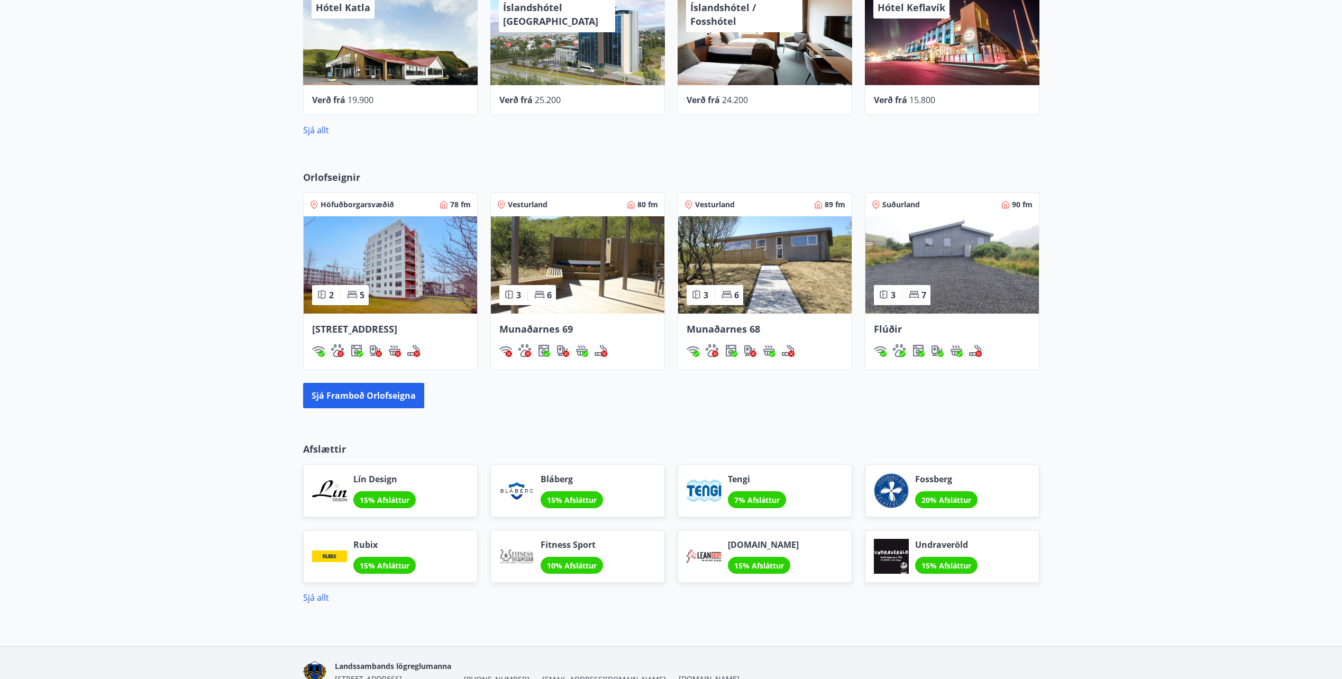
scroll to position [534, 0]
